Goal: Information Seeking & Learning: Learn about a topic

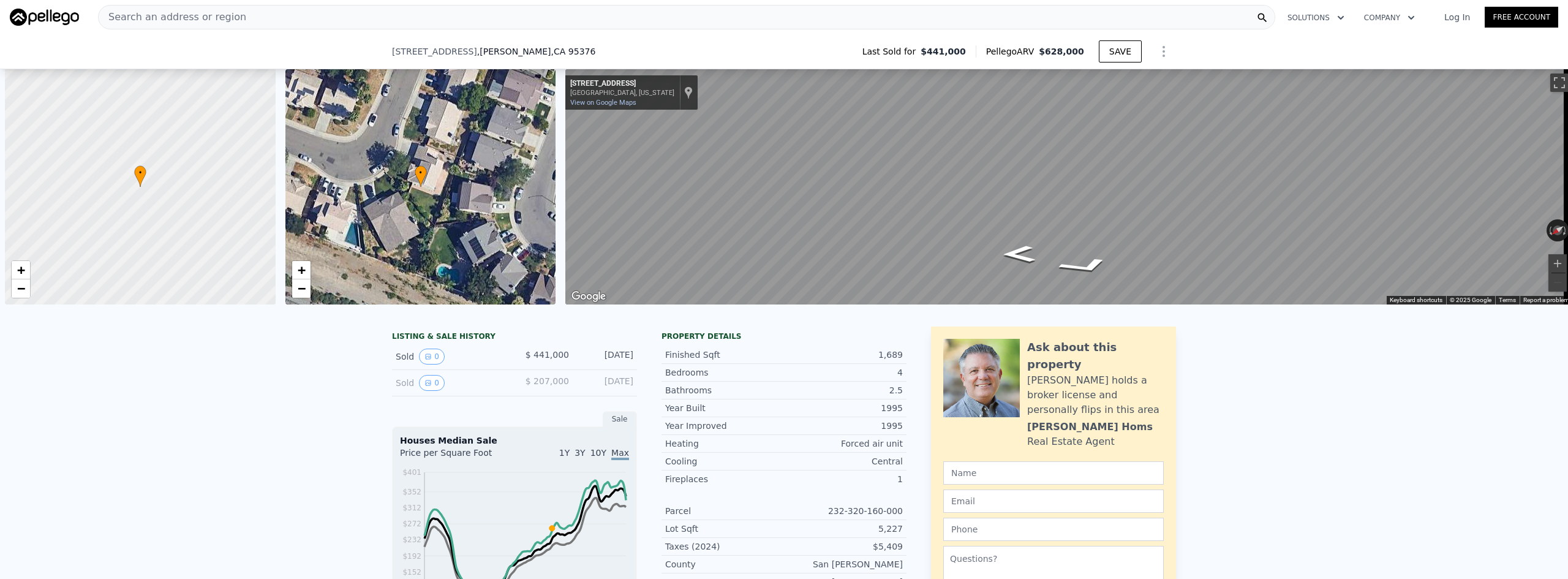
scroll to position [0, 320]
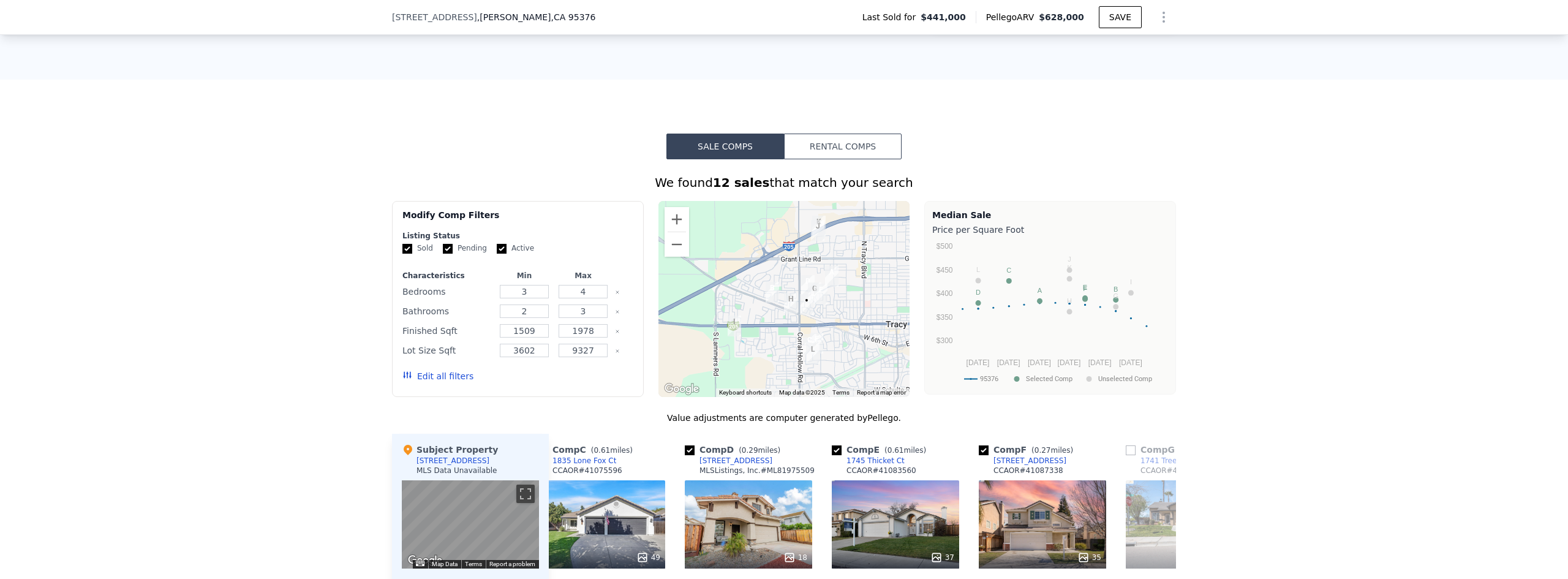
click at [1408, 121] on div "Sale Comps Rental Comps We found 12 sales that match your search Filters Map Pr…" at bounding box center [784, 483] width 1568 height 806
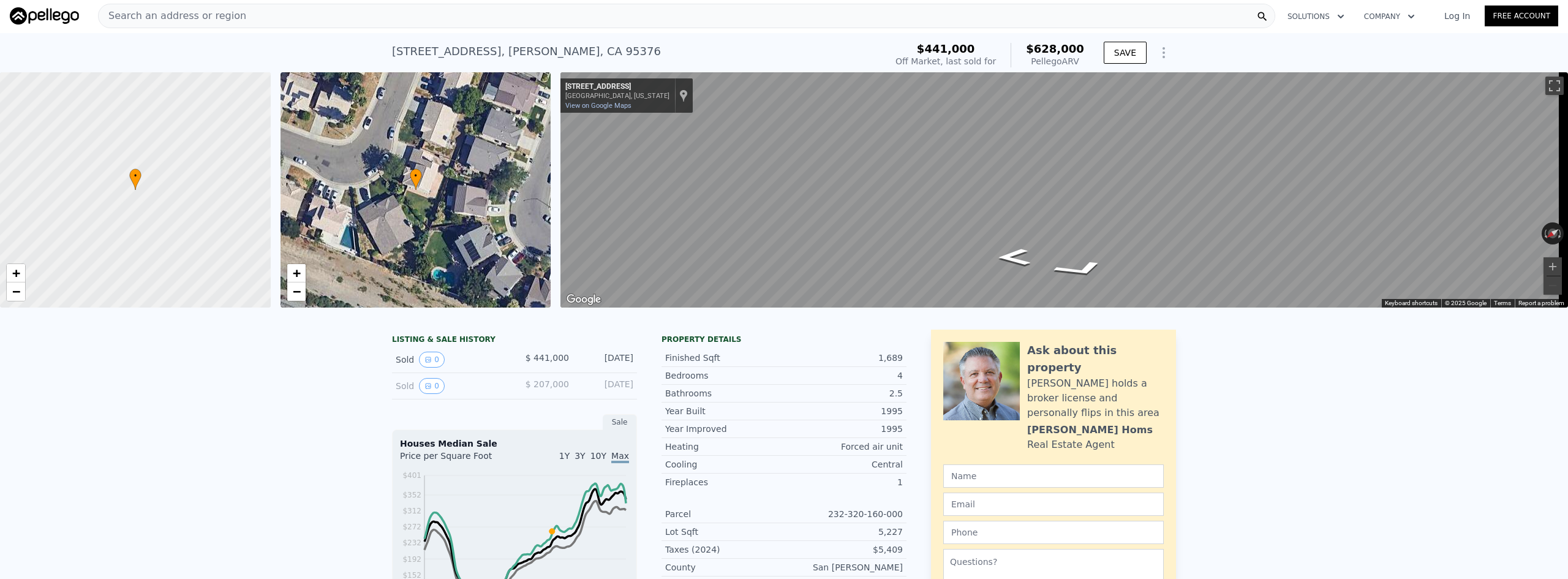
scroll to position [0, 0]
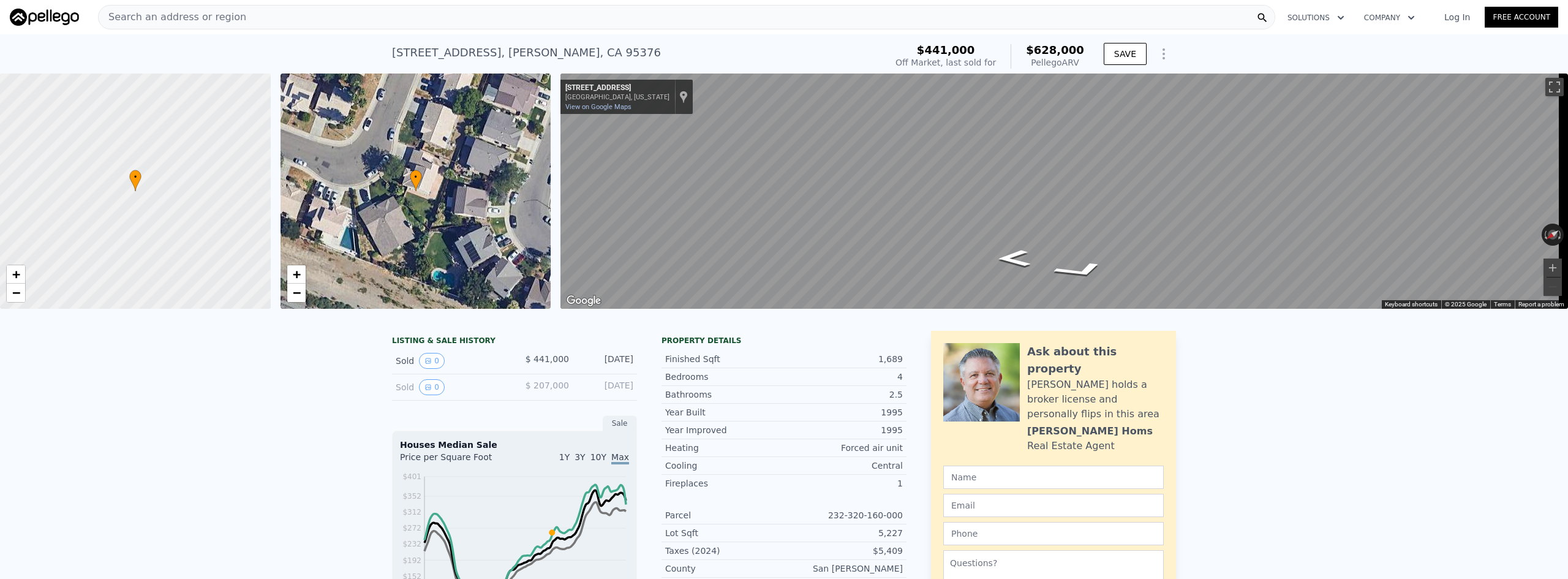
click at [330, 12] on div "Search an address or region" at bounding box center [686, 17] width 1177 height 25
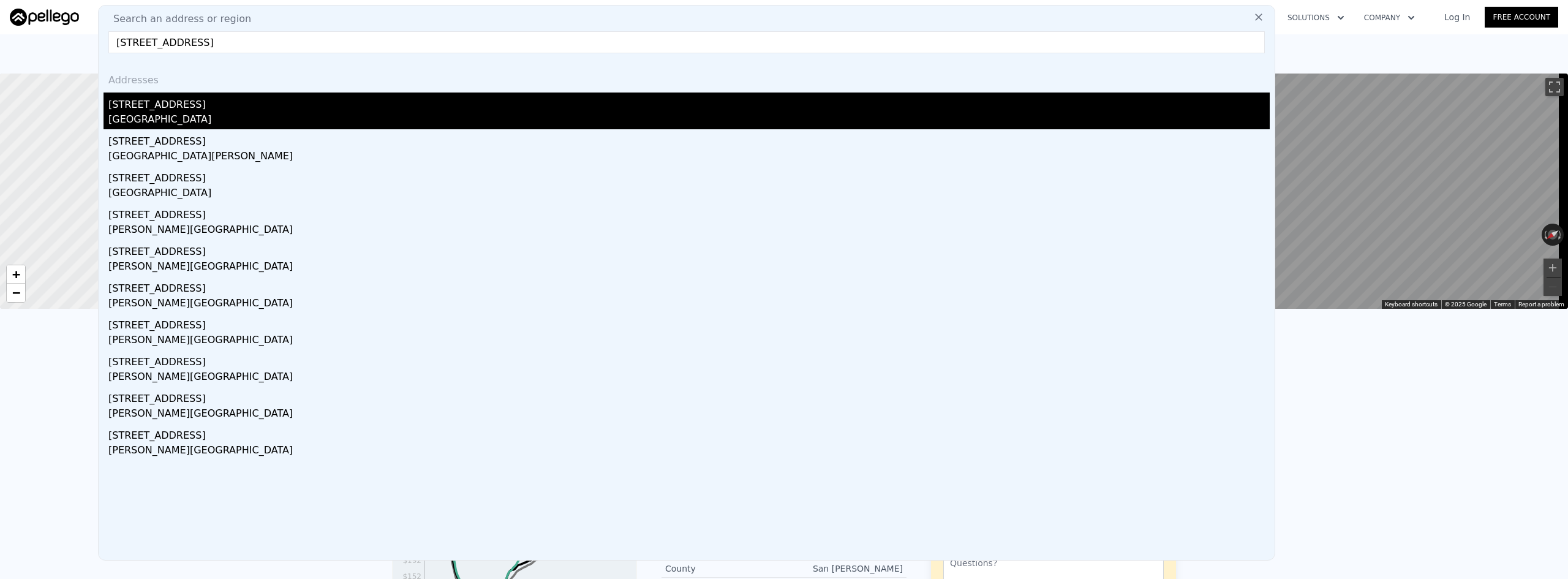
type input "[STREET_ADDRESS]"
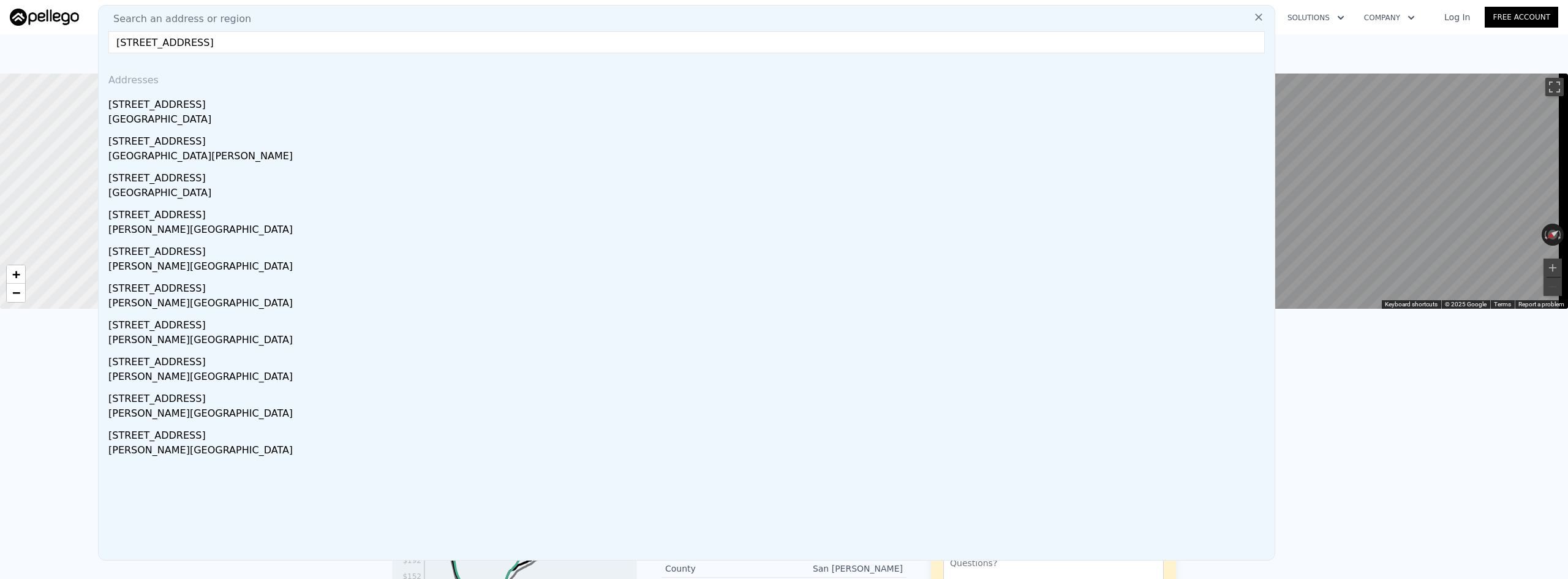
drag, startPoint x: 273, startPoint y: 114, endPoint x: 357, endPoint y: 210, distance: 127.6
click at [273, 114] on div "[GEOGRAPHIC_DATA]" at bounding box center [689, 121] width 1161 height 18
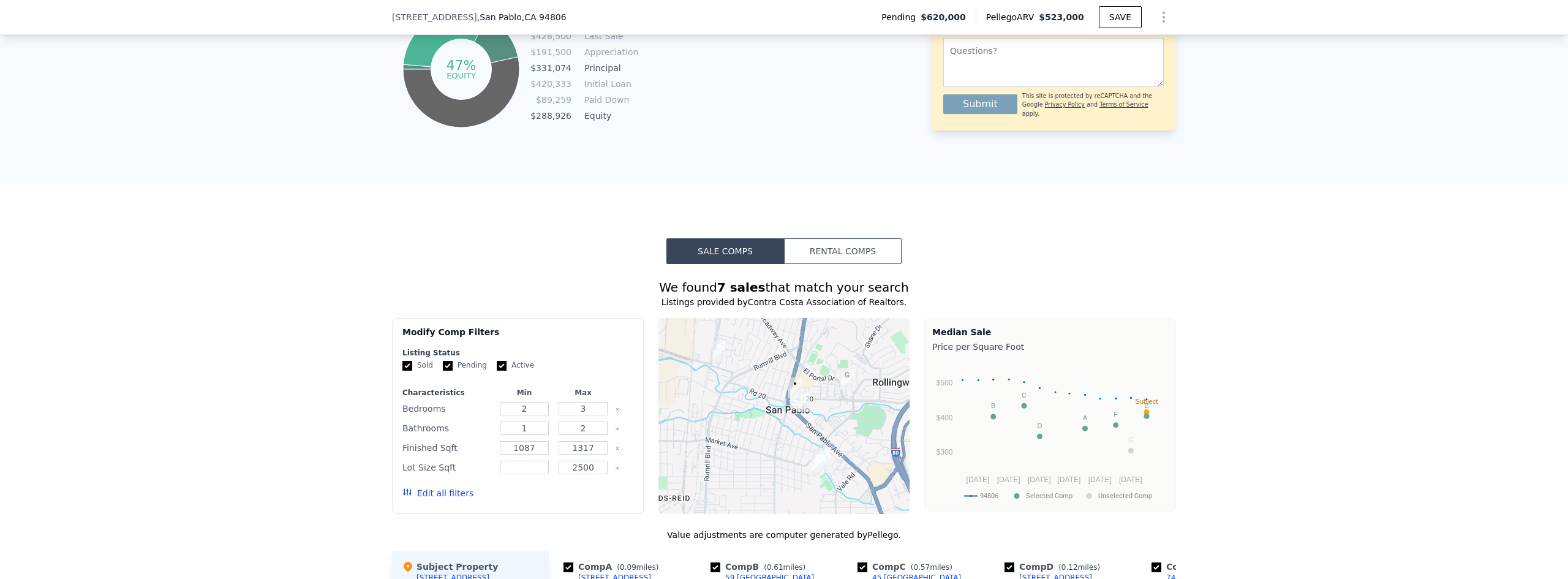
scroll to position [1037, 0]
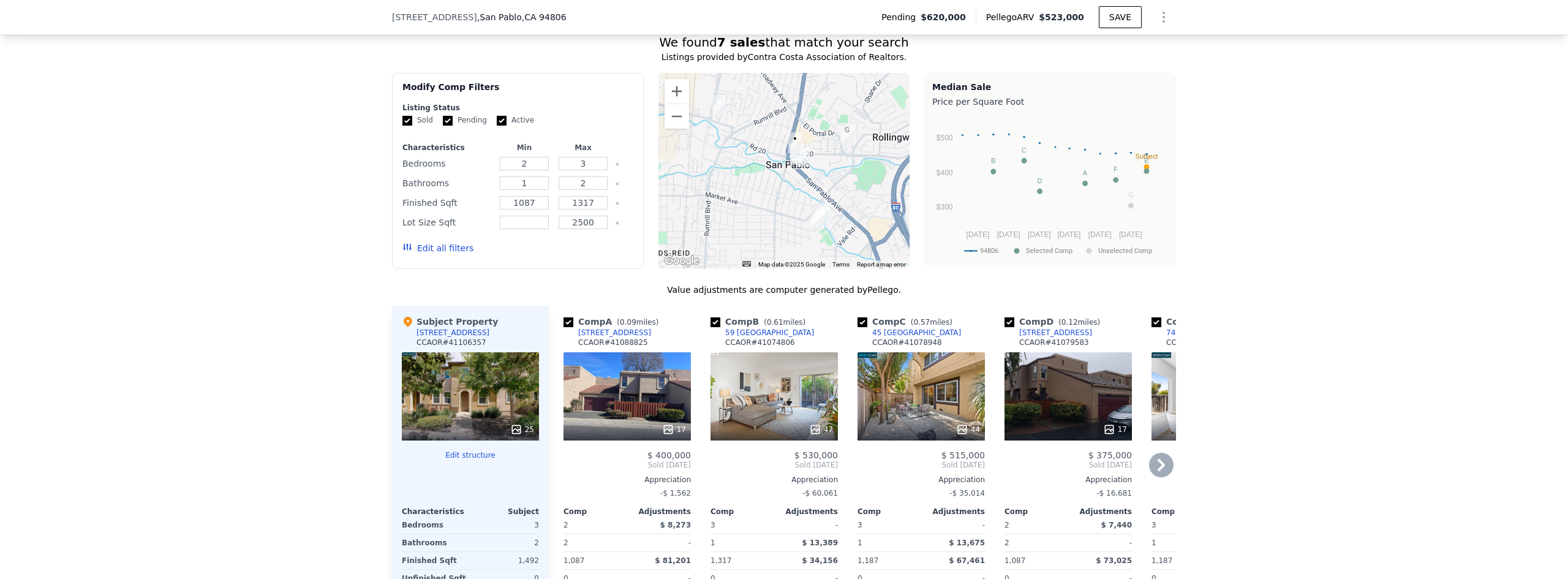
click at [1163, 462] on icon at bounding box center [1161, 464] width 25 height 25
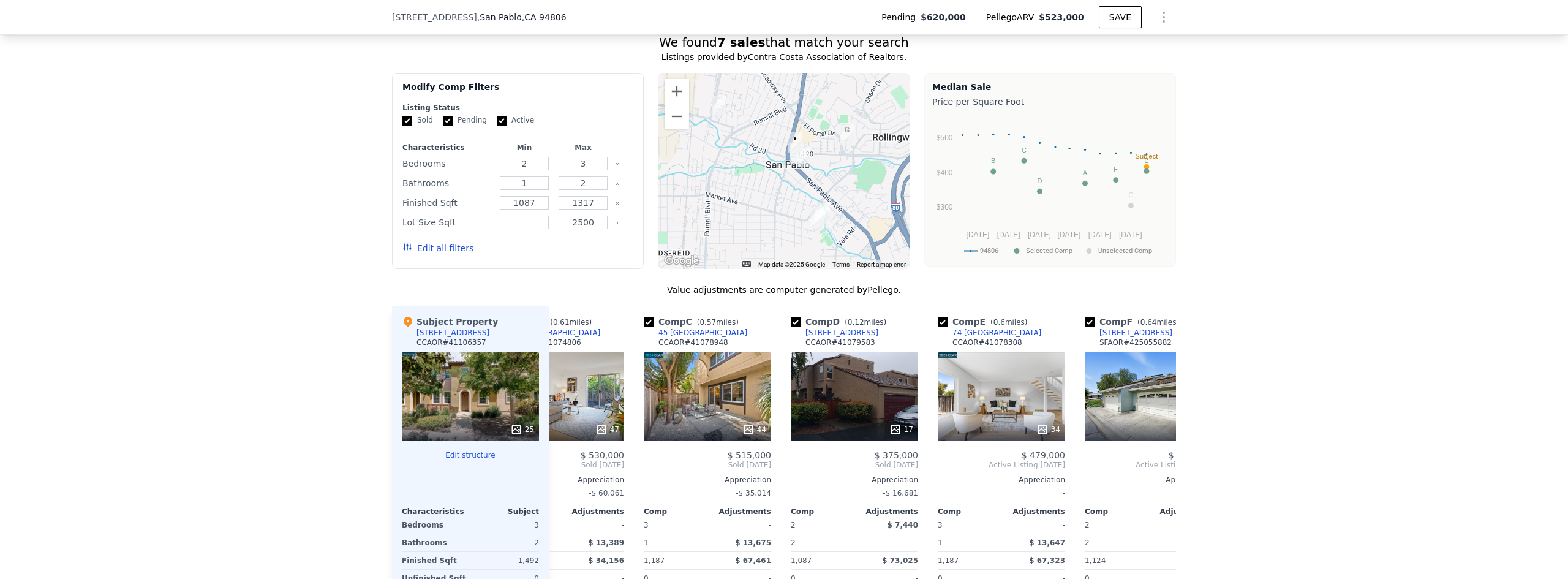
scroll to position [0, 294]
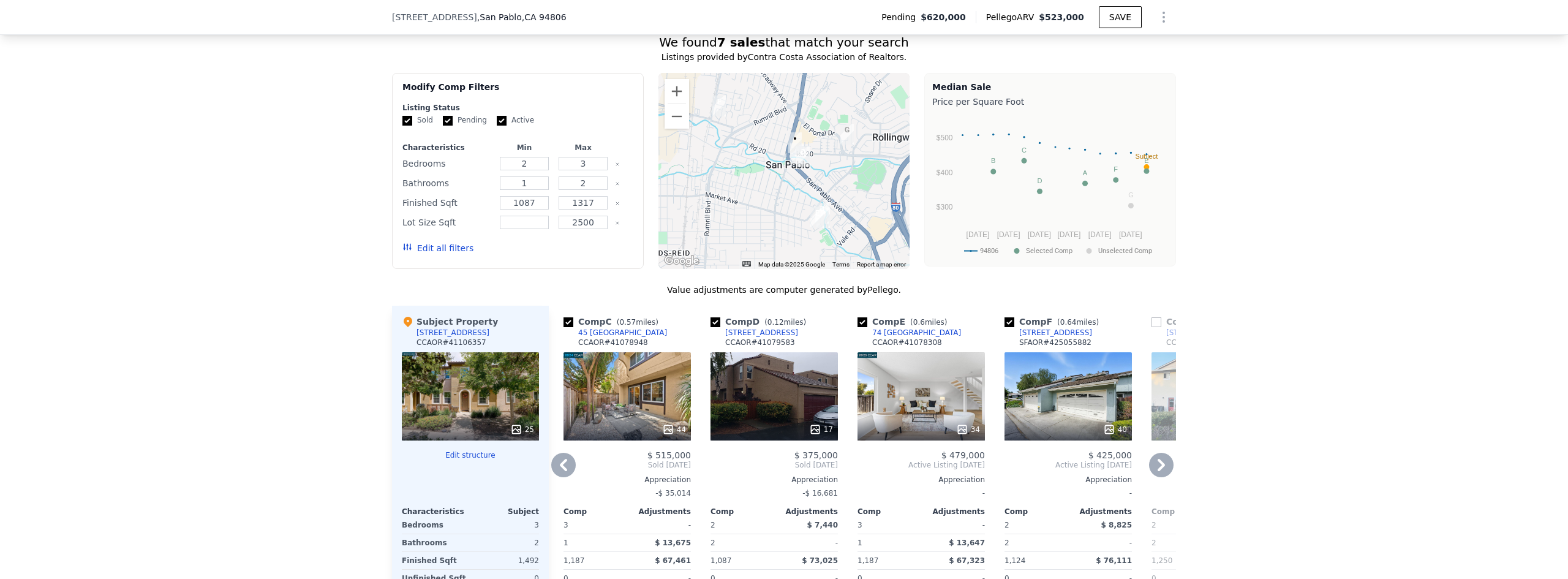
click at [1162, 465] on icon at bounding box center [1161, 464] width 25 height 25
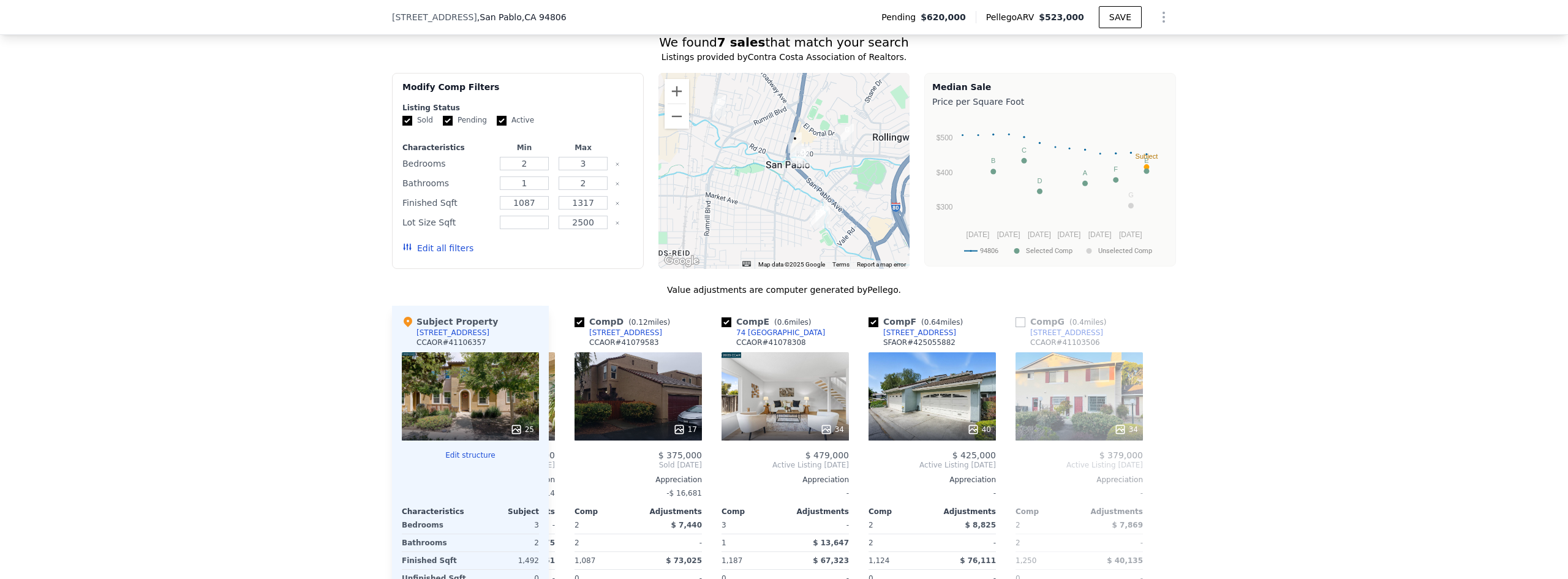
scroll to position [0, 432]
click at [1162, 465] on div at bounding box center [1166, 511] width 20 height 412
click at [560, 468] on icon at bounding box center [563, 464] width 7 height 12
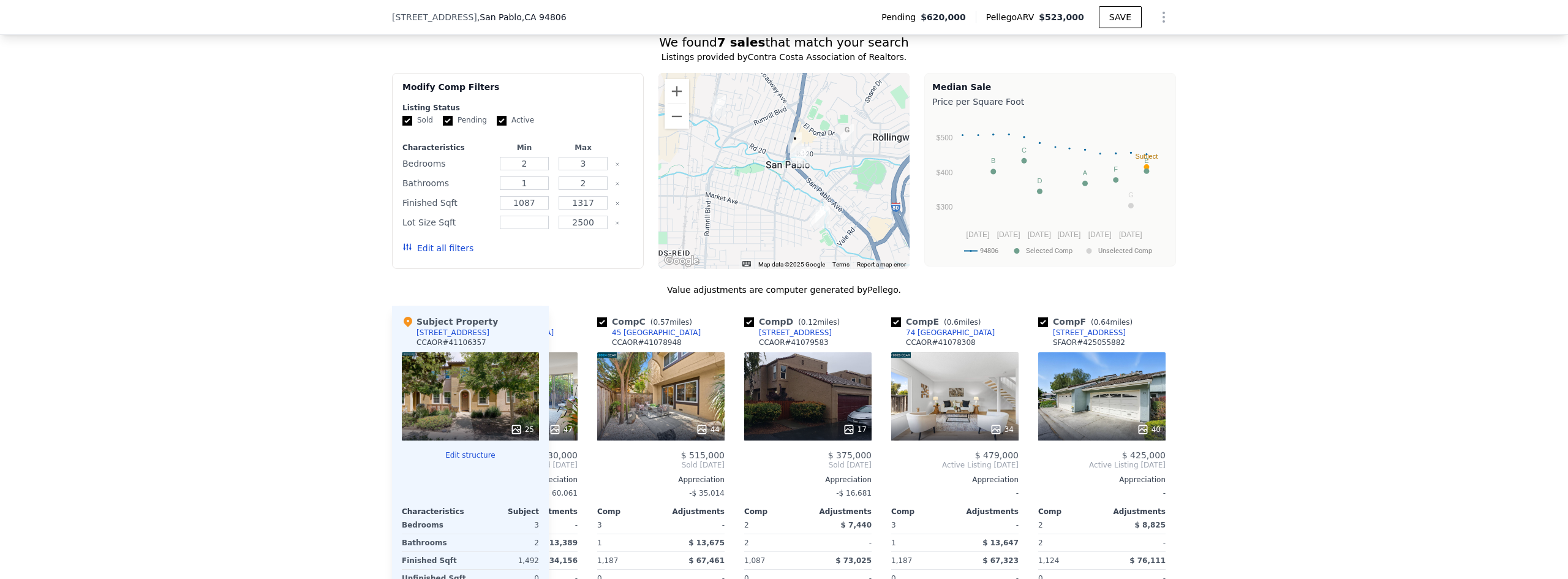
scroll to position [0, 137]
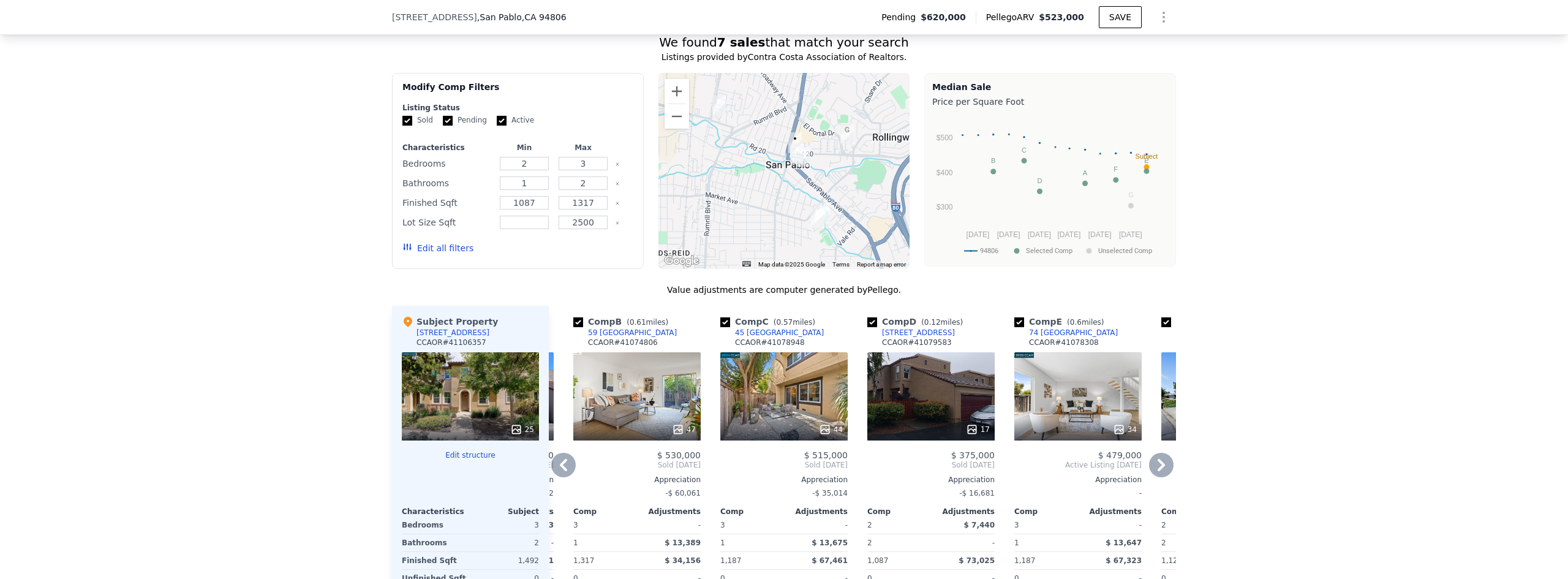
click at [557, 468] on icon at bounding box center [563, 464] width 25 height 25
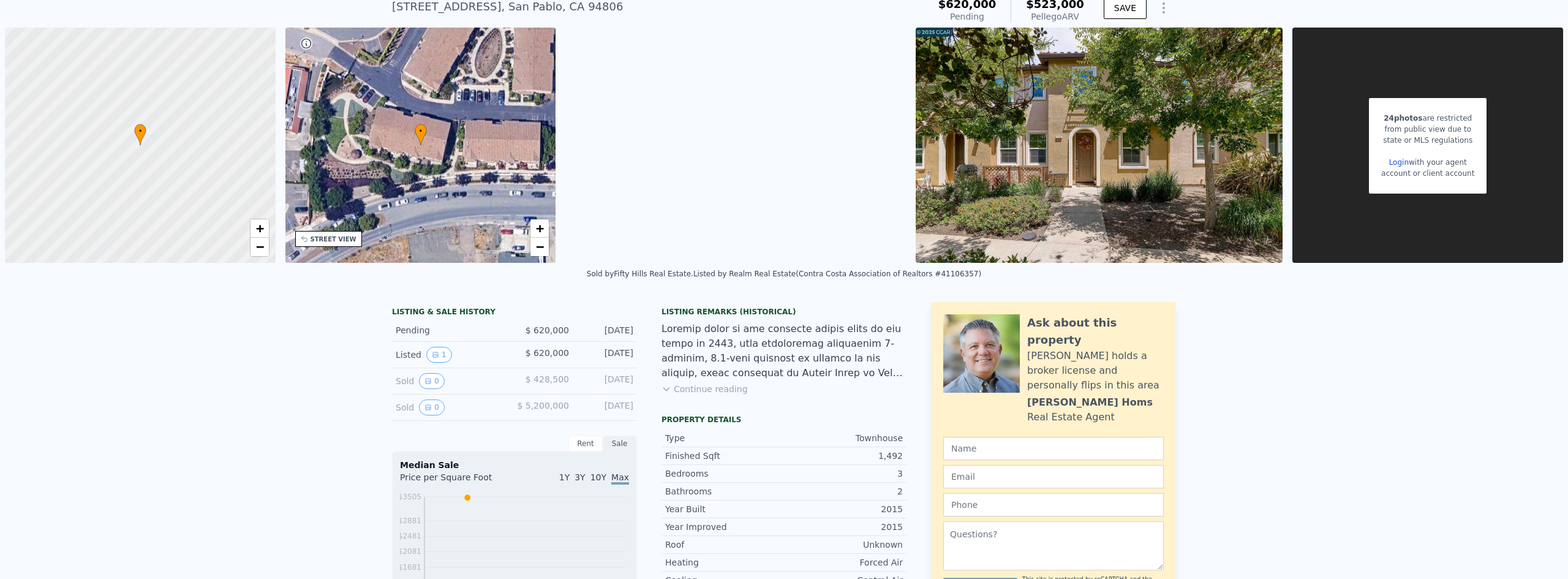
scroll to position [184, 0]
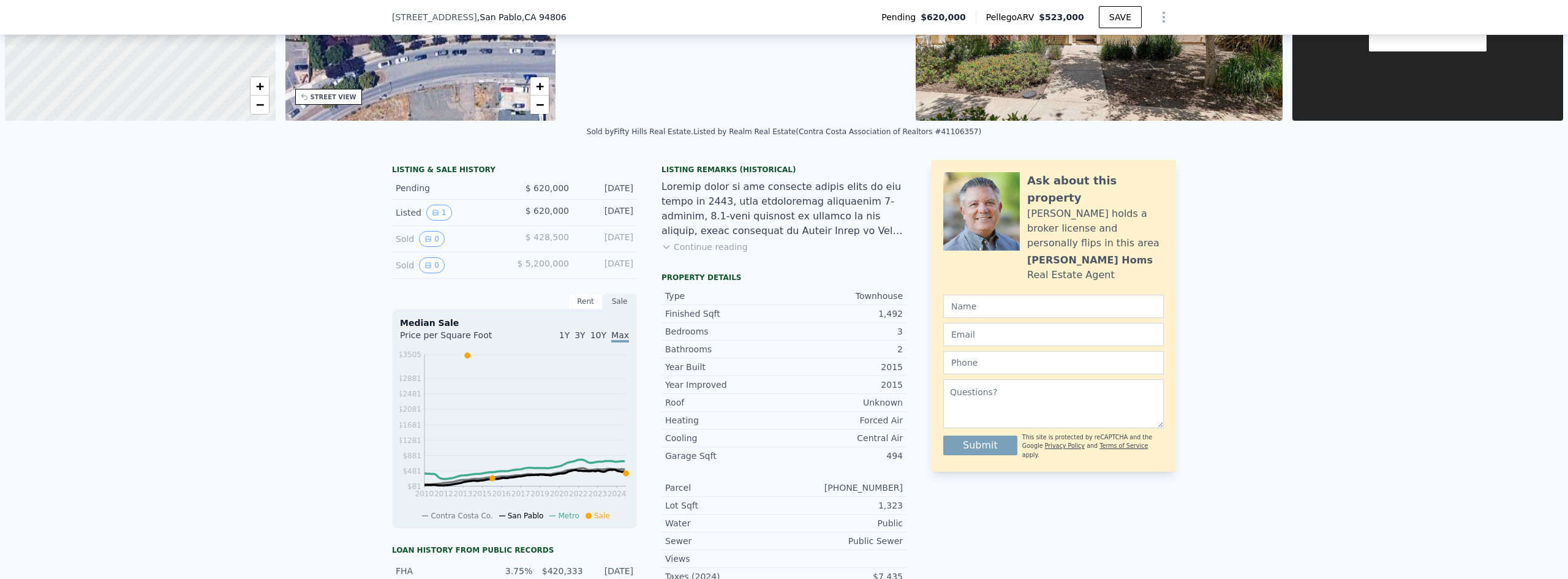
click at [701, 245] on button "Continue reading" at bounding box center [705, 246] width 86 height 12
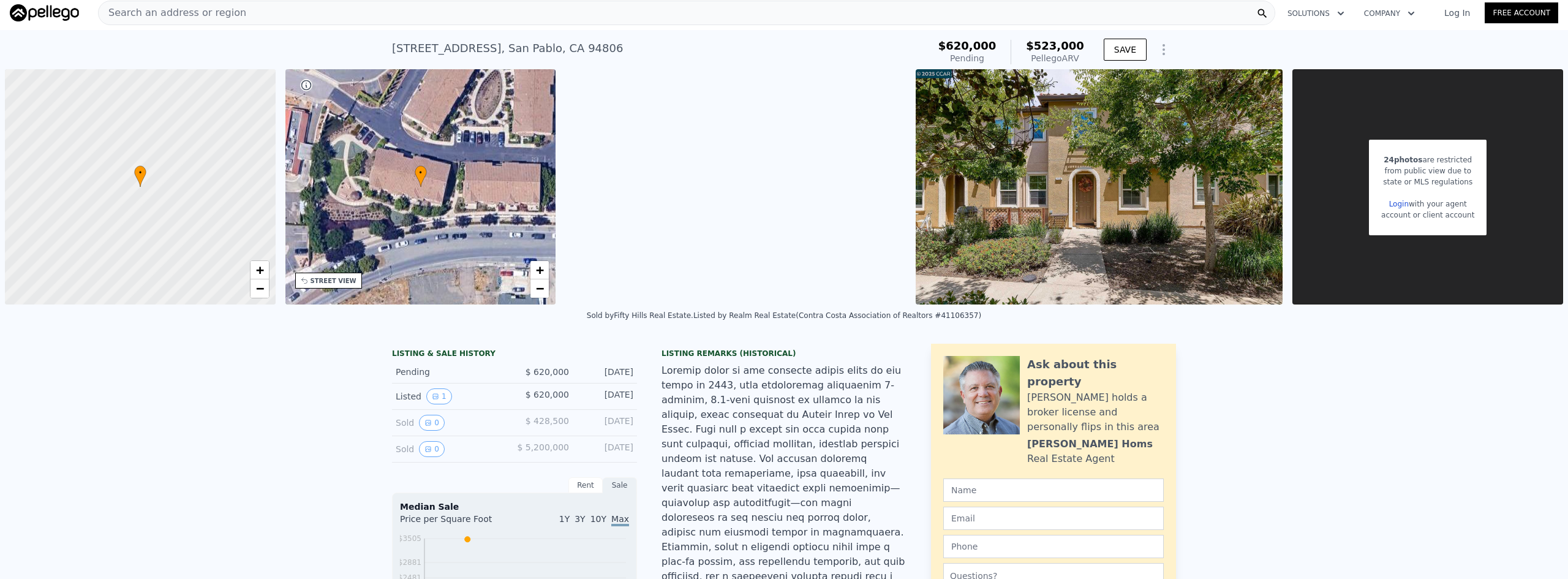
scroll to position [0, 0]
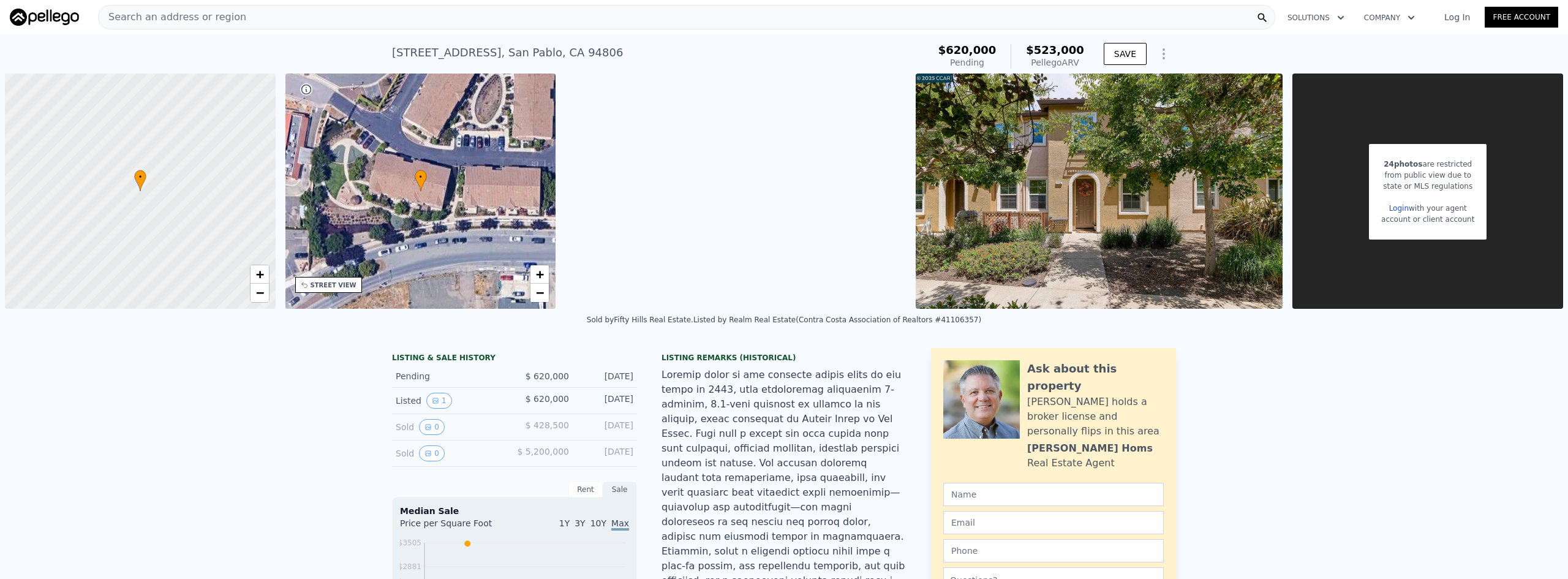
click at [276, 15] on div "Search an address or region" at bounding box center [686, 17] width 1177 height 25
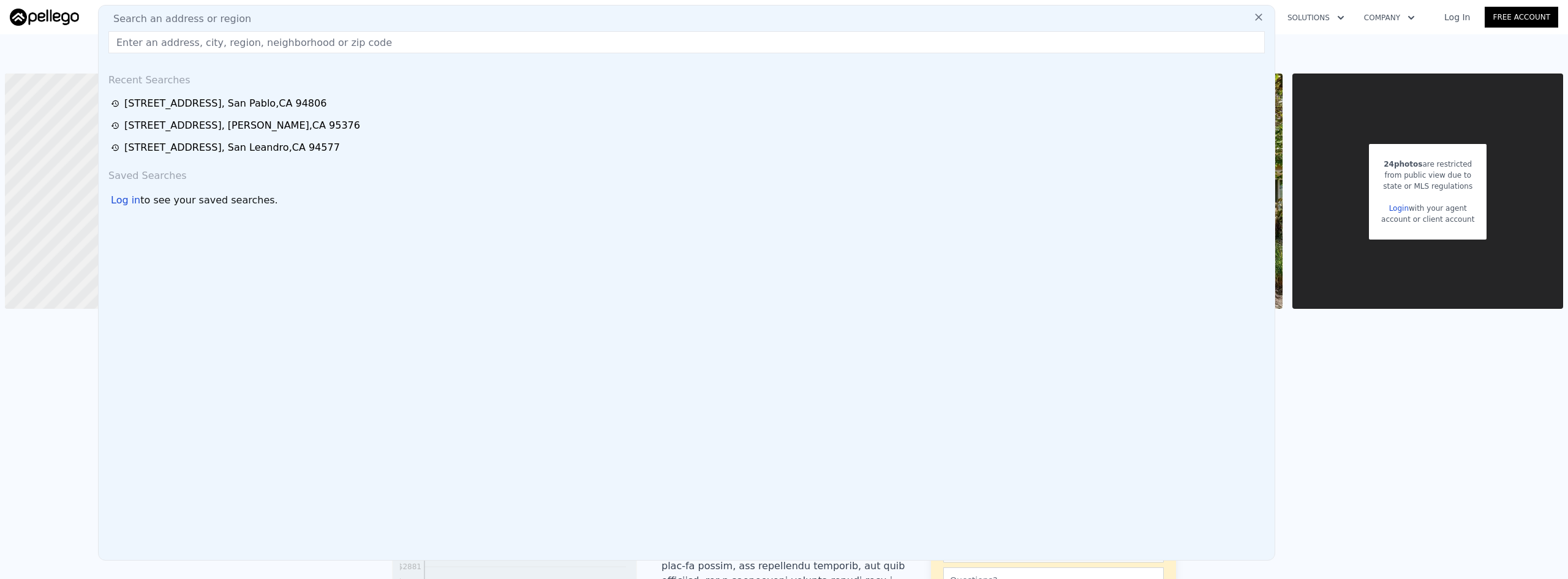
click at [1253, 19] on icon at bounding box center [1258, 17] width 12 height 12
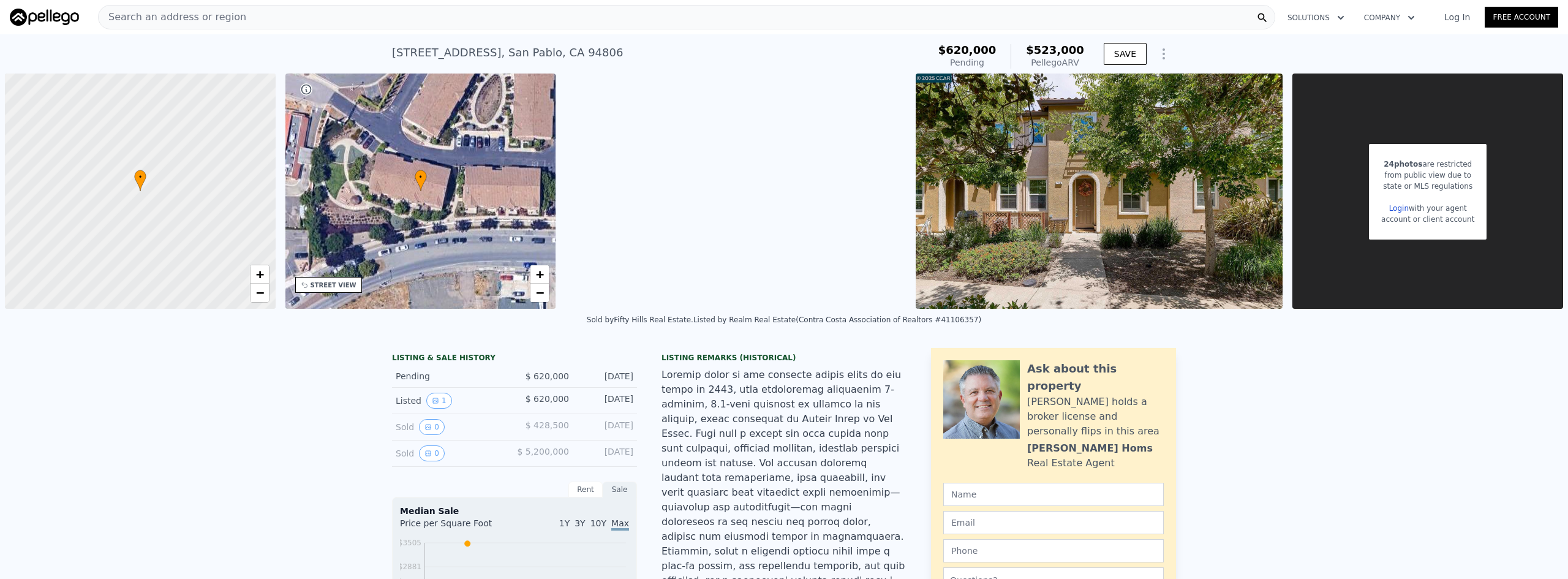
click at [356, 22] on div "Search an address or region" at bounding box center [686, 17] width 1177 height 25
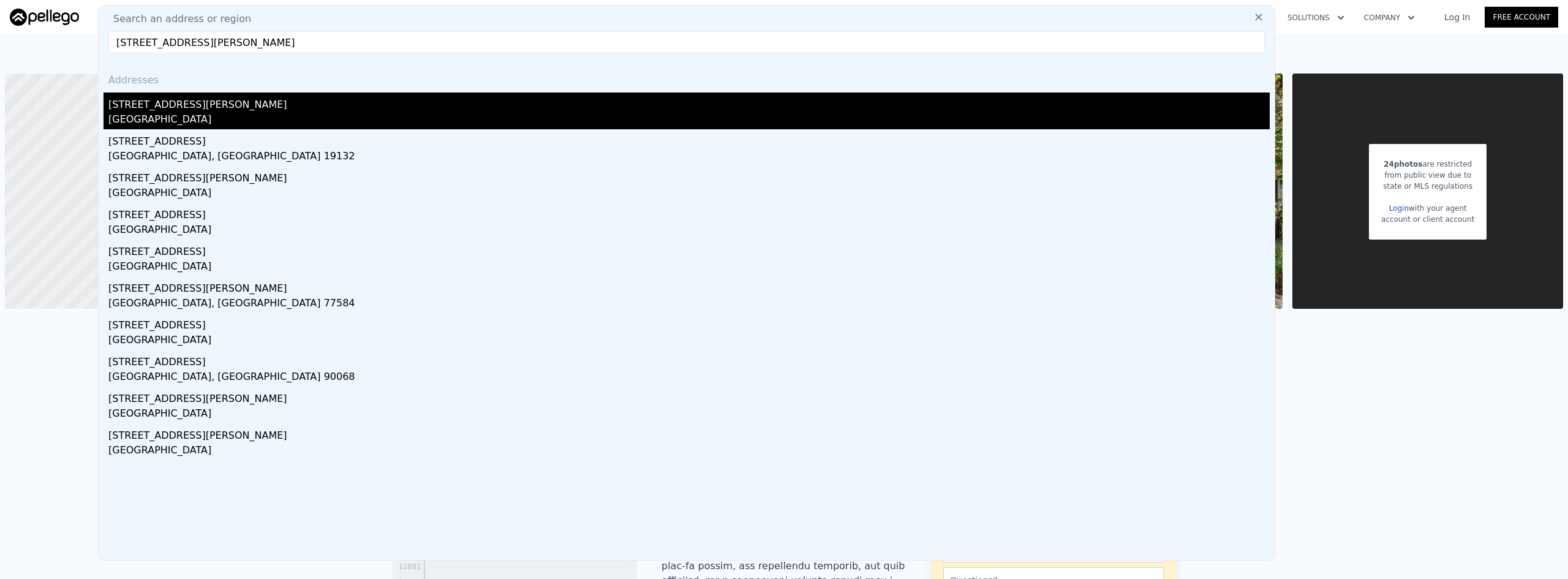
type input "[STREET_ADDRESS][PERSON_NAME]"
click at [229, 109] on div "[STREET_ADDRESS][PERSON_NAME]" at bounding box center [689, 102] width 1161 height 20
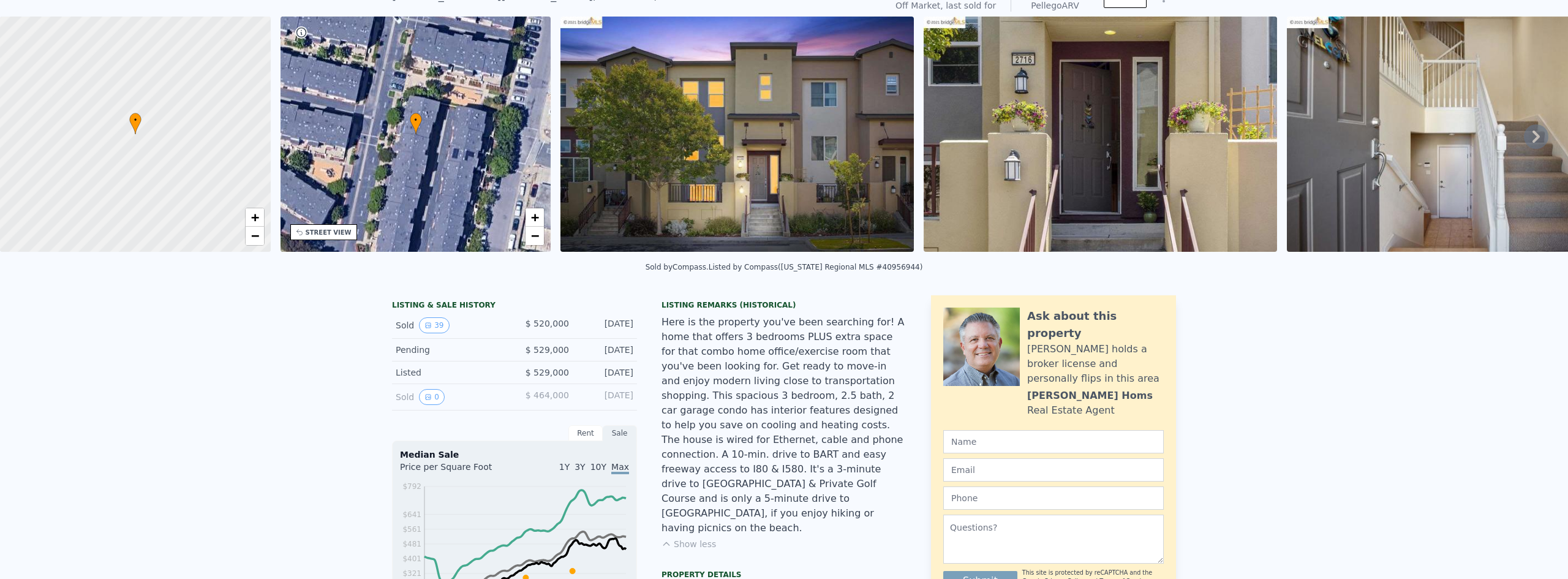
scroll to position [4, 0]
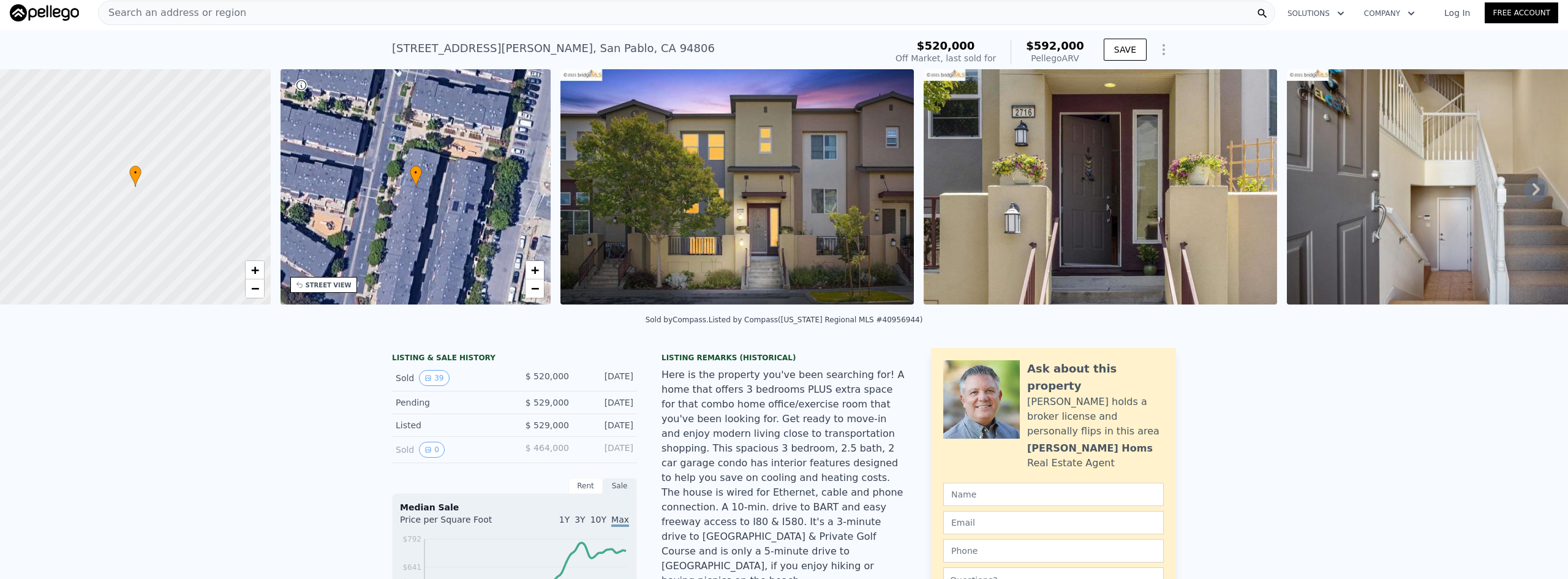
drag, startPoint x: 196, startPoint y: 346, endPoint x: 178, endPoint y: 347, distance: 18.0
type input "1087"
type input "1317"
type input "2500"
type input "$ 523,000"
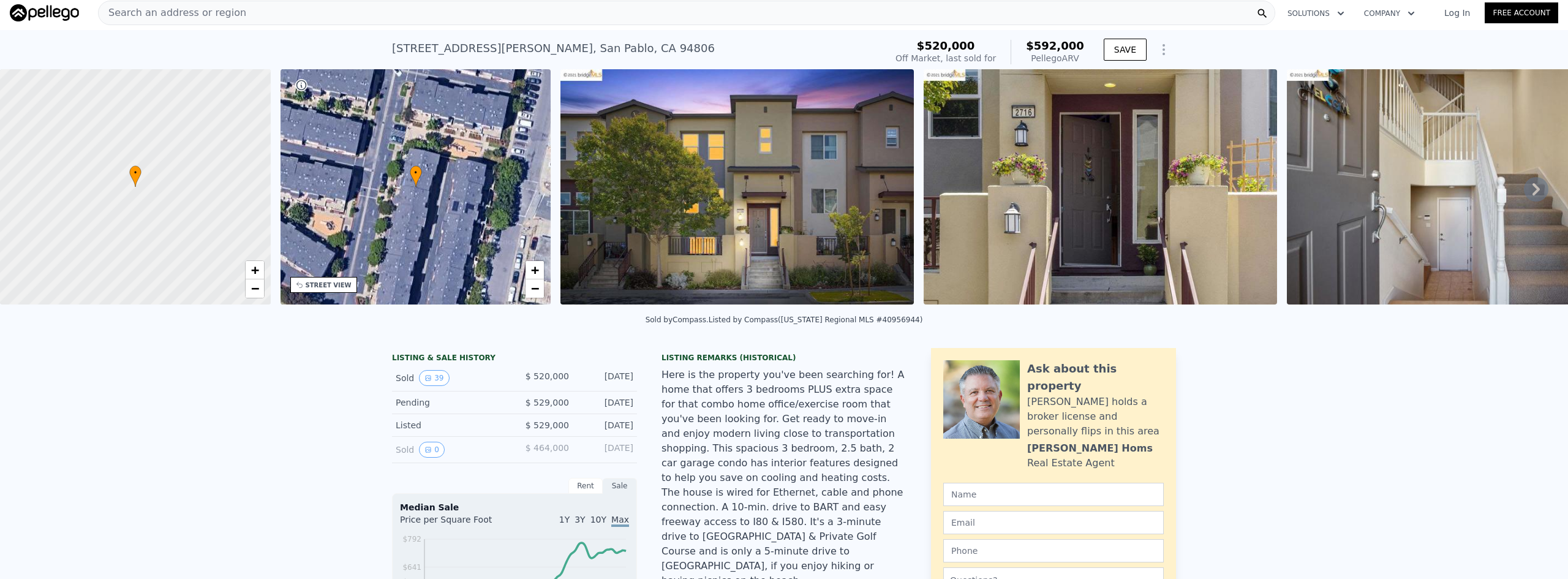
type input "-$ 163,023"
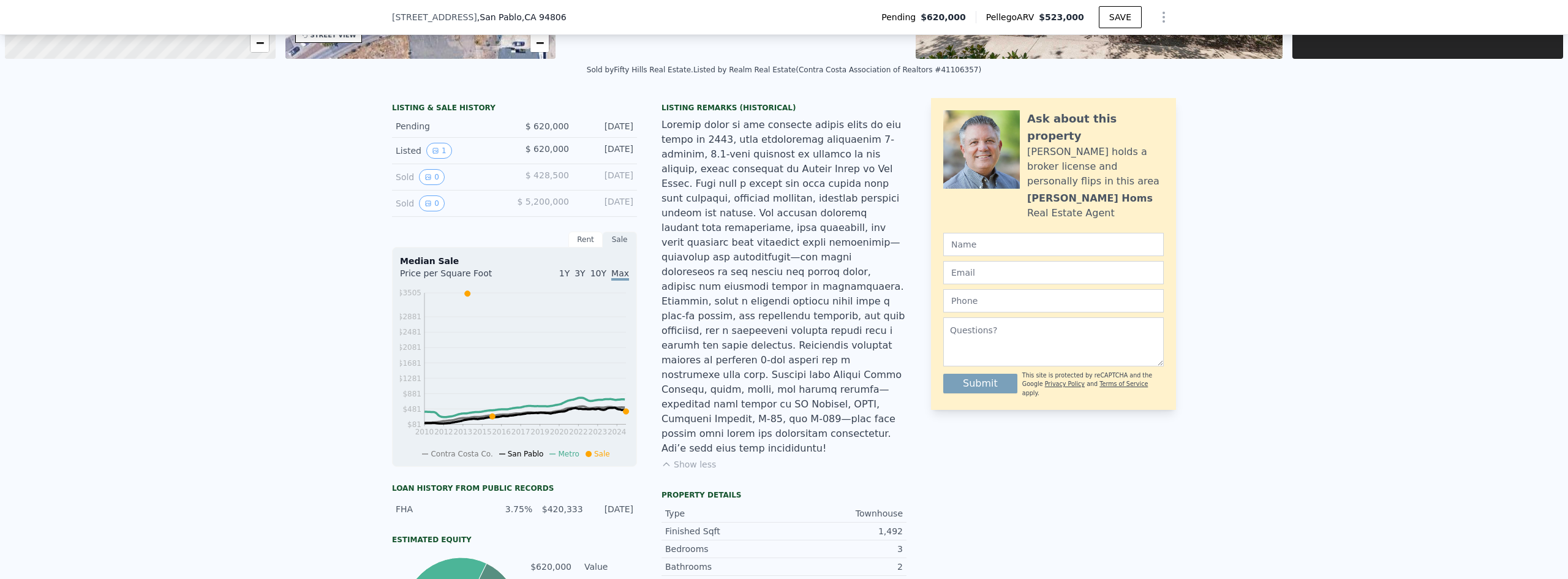
scroll to position [245, 0]
type input "3"
type input "4"
type input "2"
type input "3"
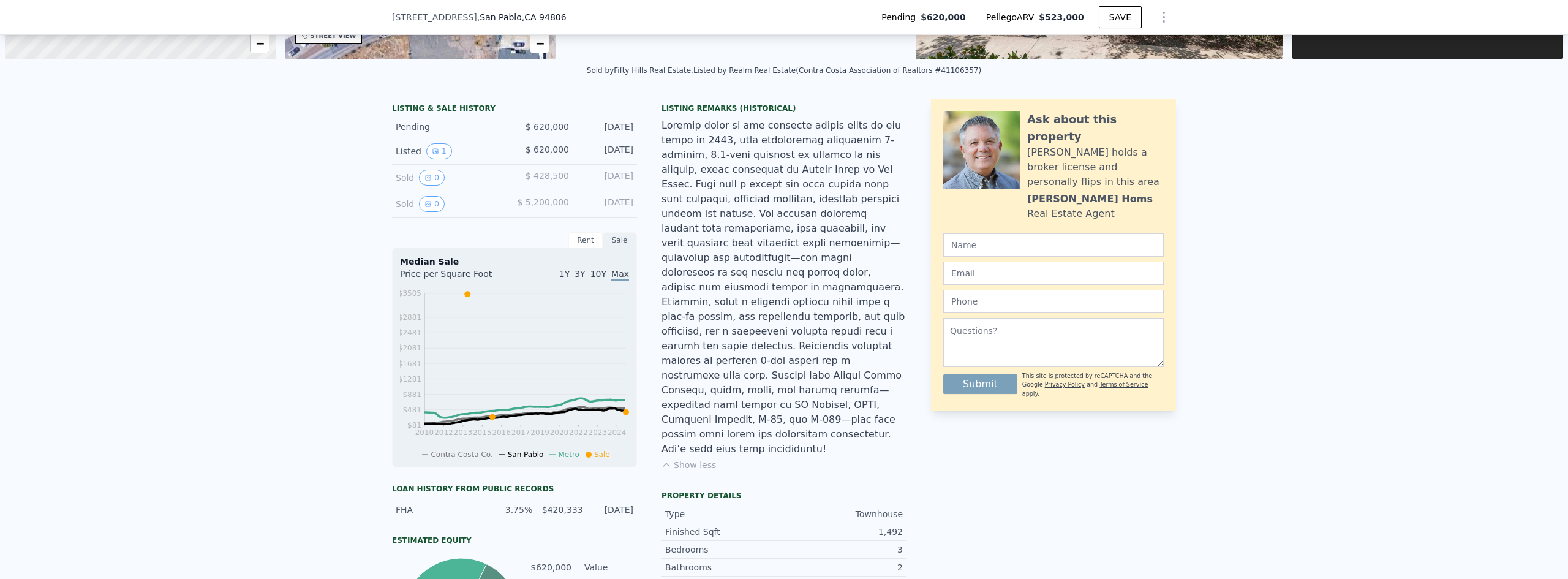
type input "1509"
type input "1978"
type input "3602"
type input "9327"
type input "$ 628,000"
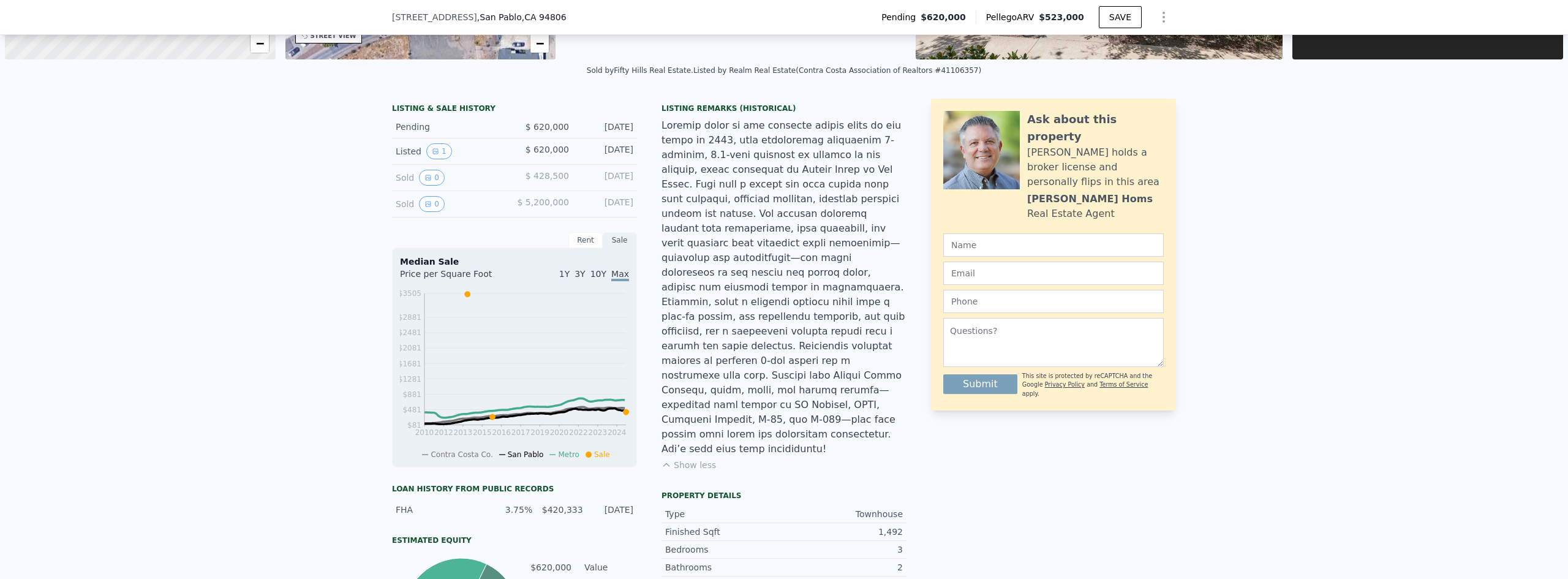
type input "$ 126,609"
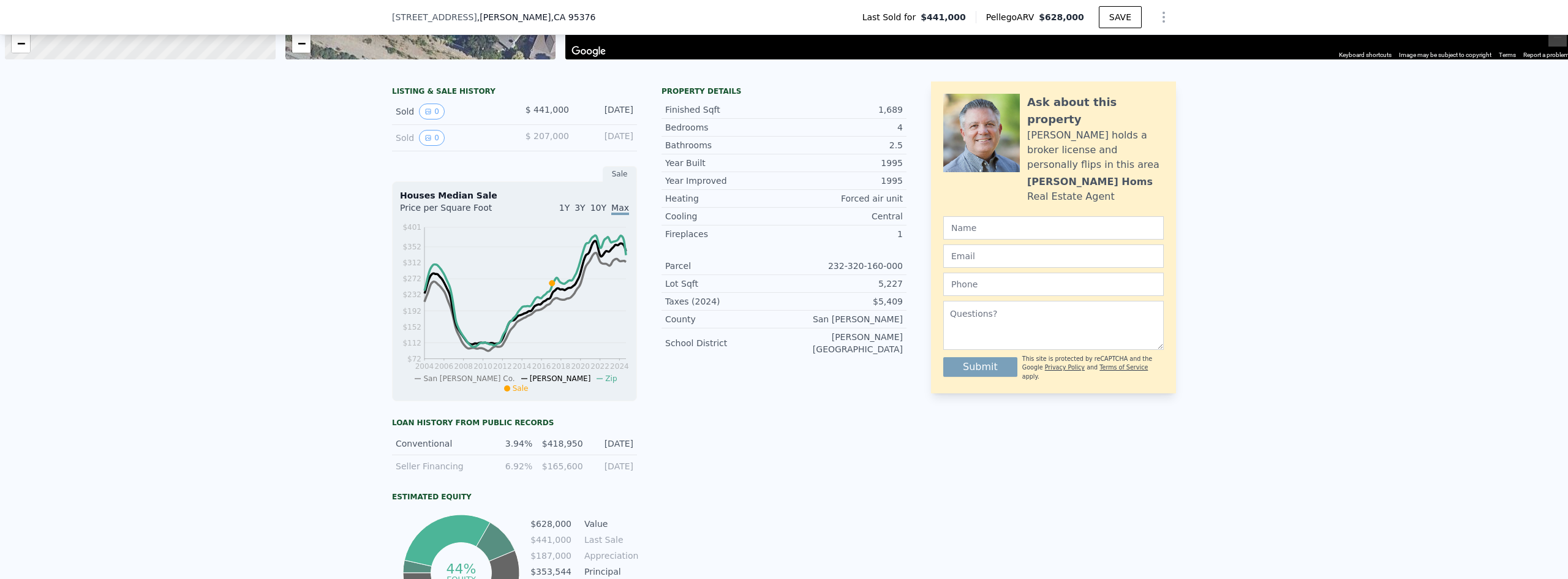
scroll to position [0, 5]
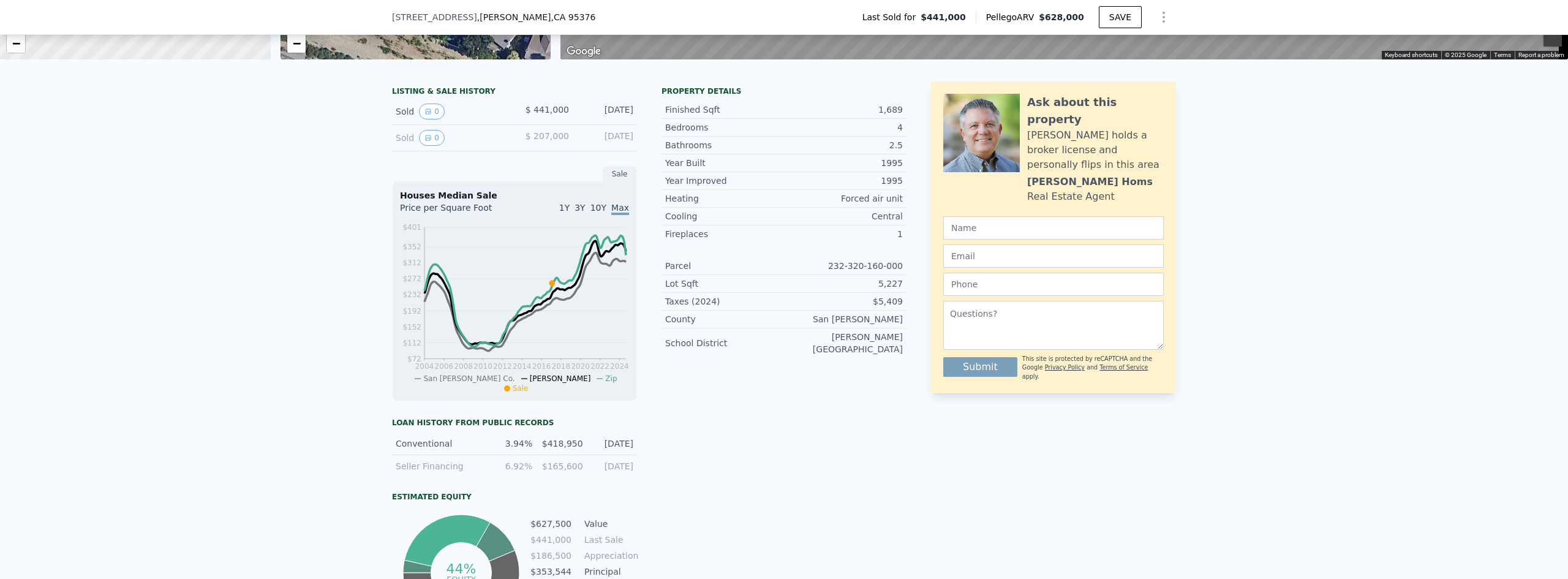
type input "5"
type input "2130"
